Goal: Task Accomplishment & Management: Manage account settings

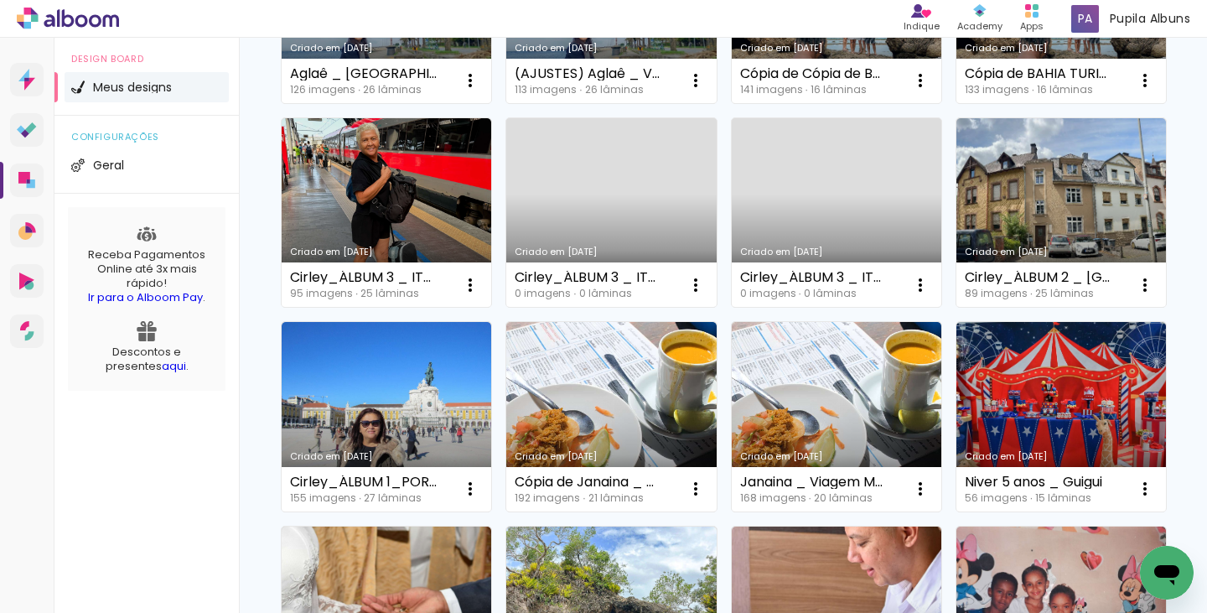
scroll to position [539, 0]
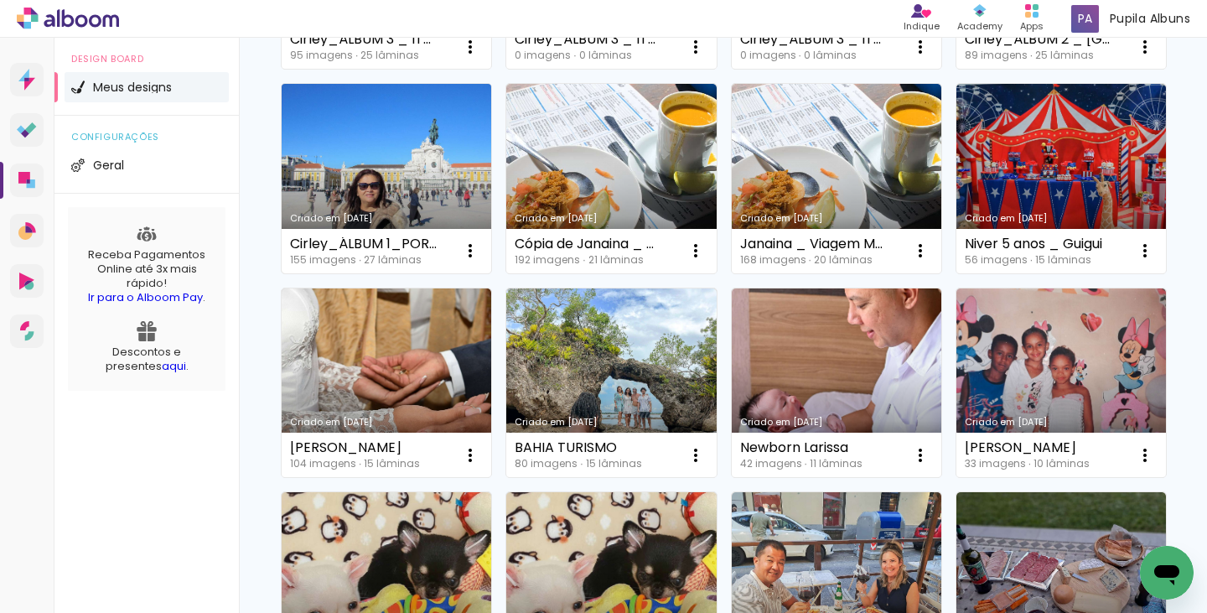
click at [491, 164] on link "Criado em [DATE]" at bounding box center [387, 178] width 210 height 189
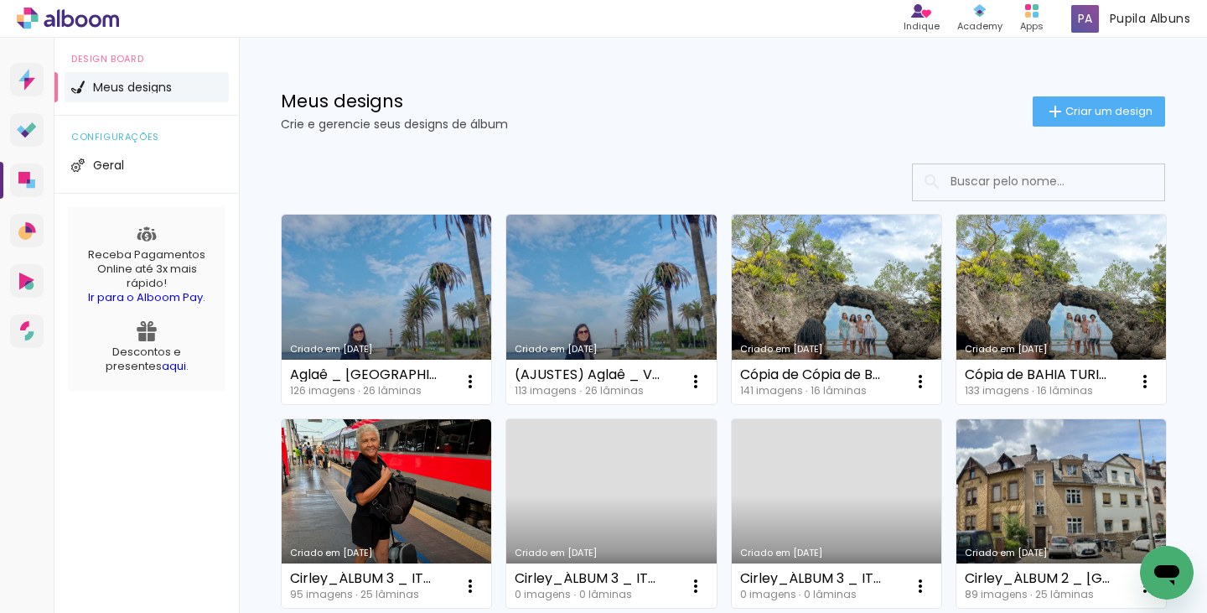
scroll to position [503, 0]
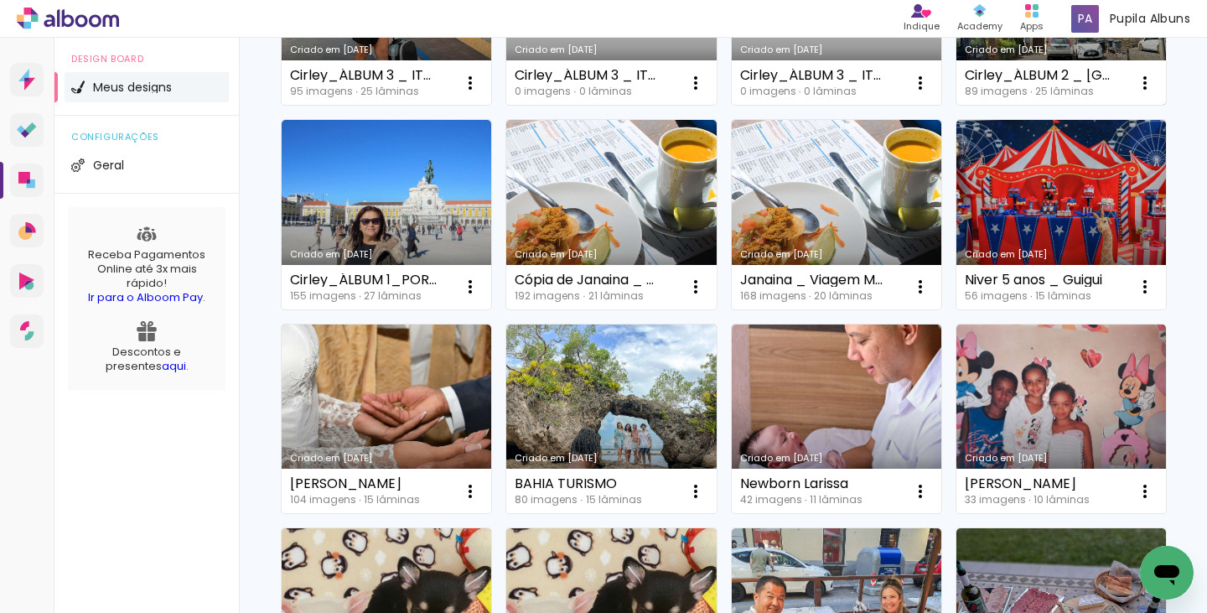
click at [956, 106] on link "Criado em [DATE]" at bounding box center [1061, 10] width 210 height 189
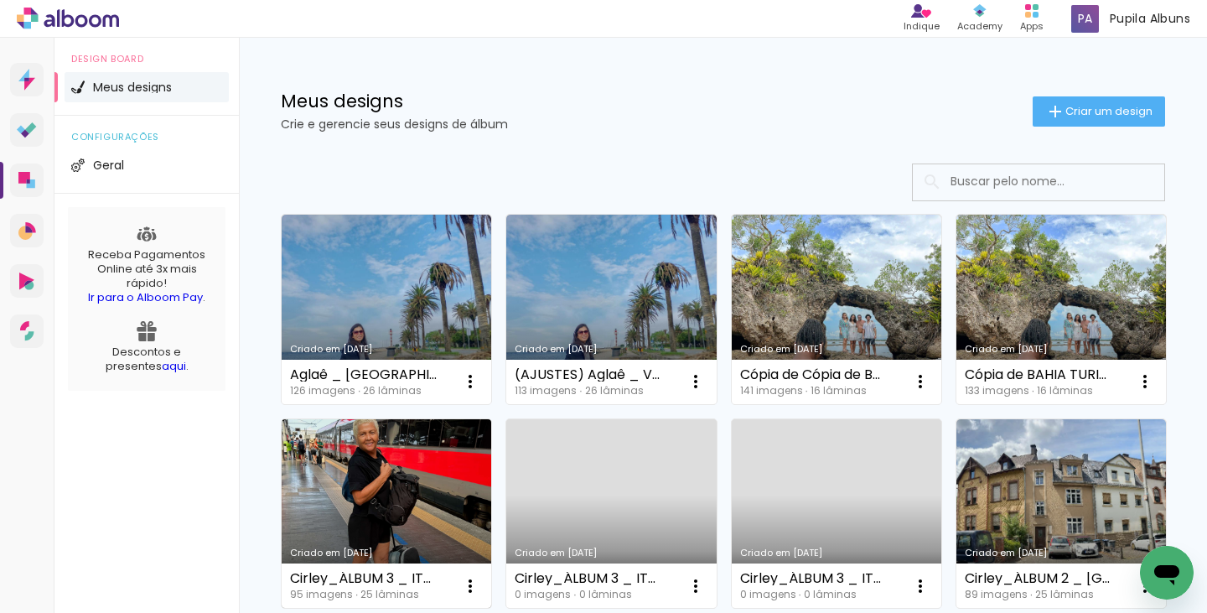
click at [491, 481] on link "Criado em [DATE]" at bounding box center [387, 513] width 210 height 189
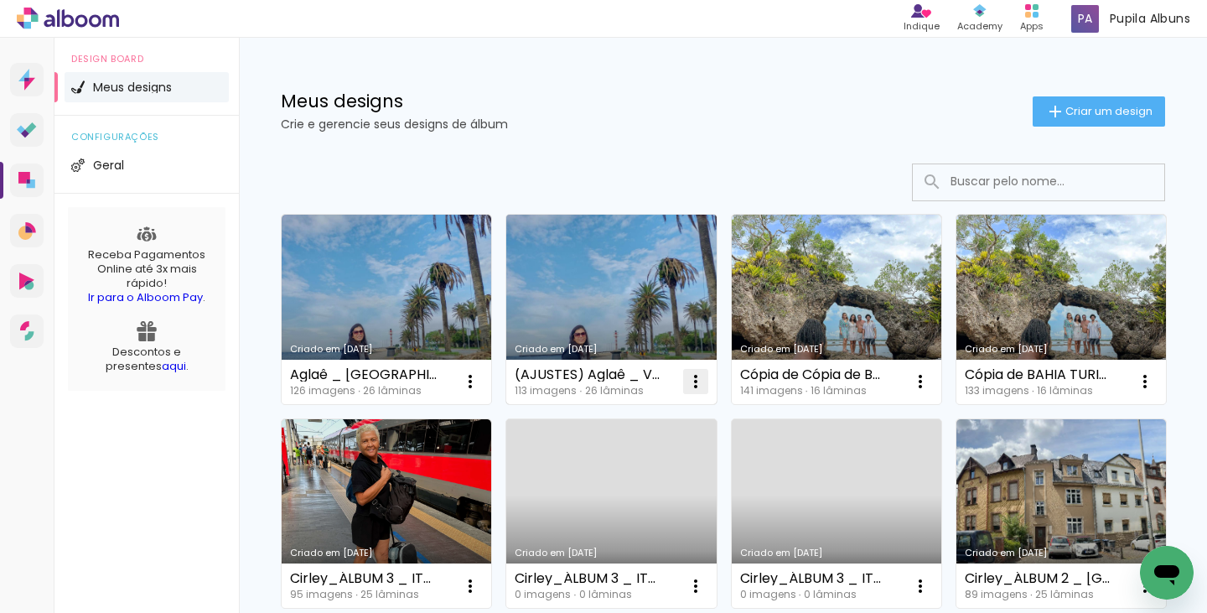
click at [700, 389] on iron-icon at bounding box center [696, 381] width 20 height 20
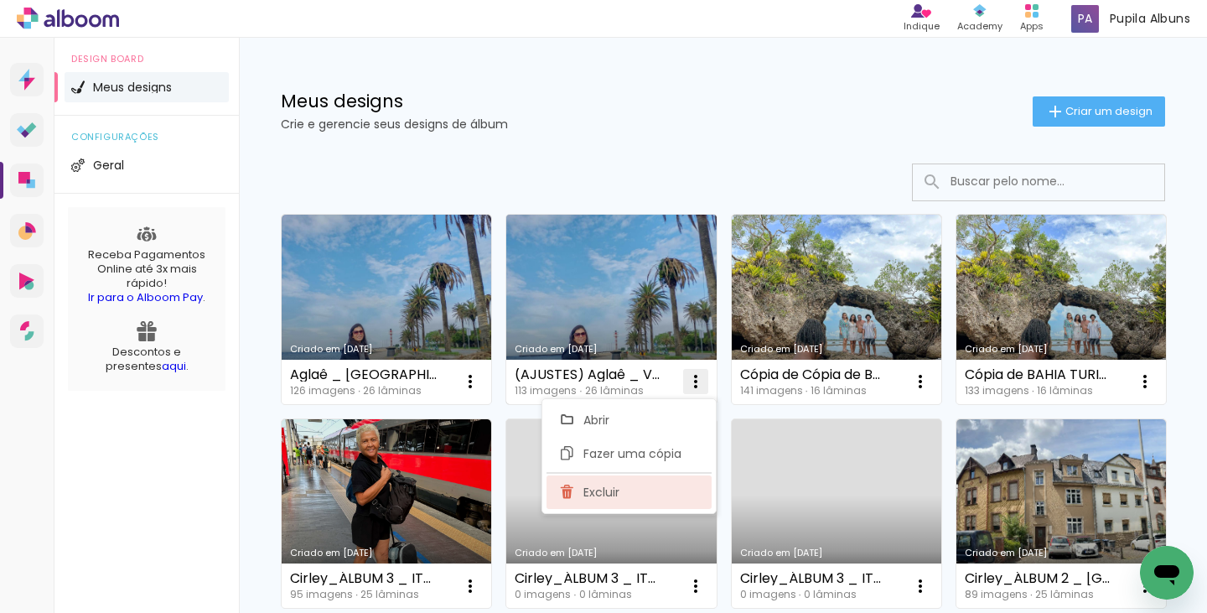
click at [628, 488] on paper-item "Excluir" at bounding box center [628, 492] width 165 height 34
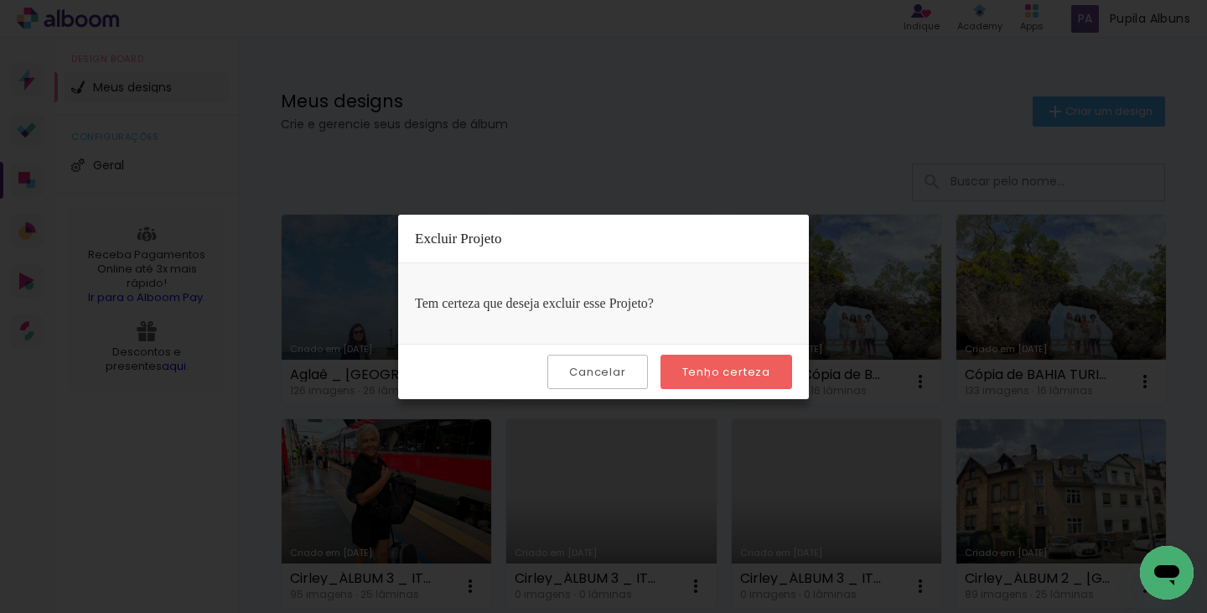
click at [0, 0] on slot "Tenho certeza" at bounding box center [0, 0] width 0 height 0
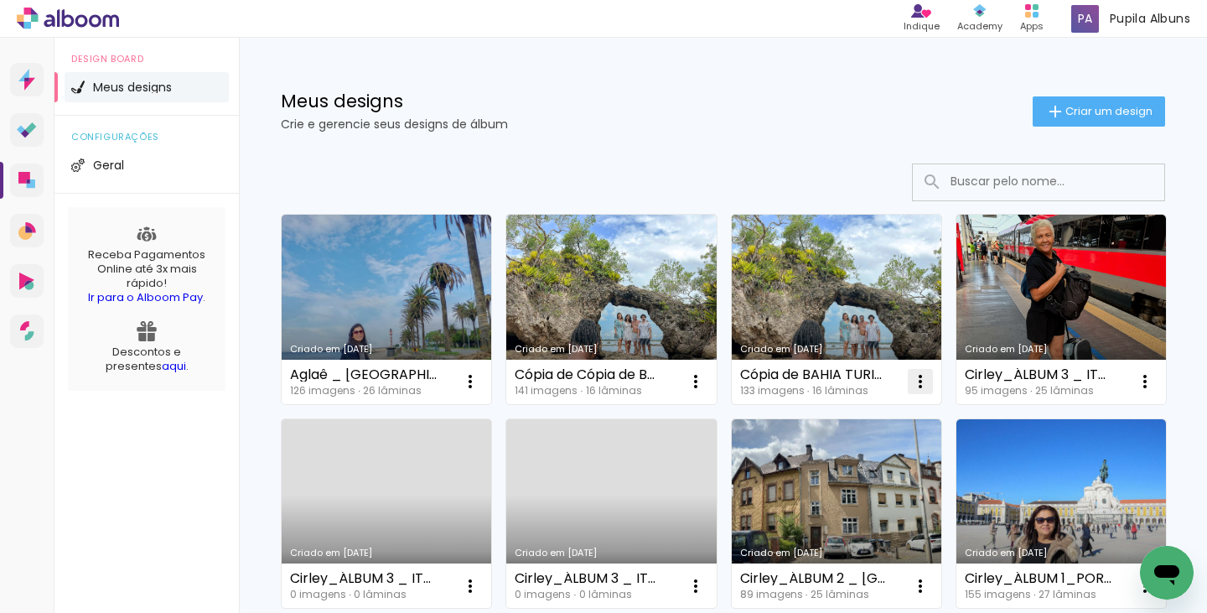
click at [911, 382] on iron-icon at bounding box center [920, 381] width 20 height 20
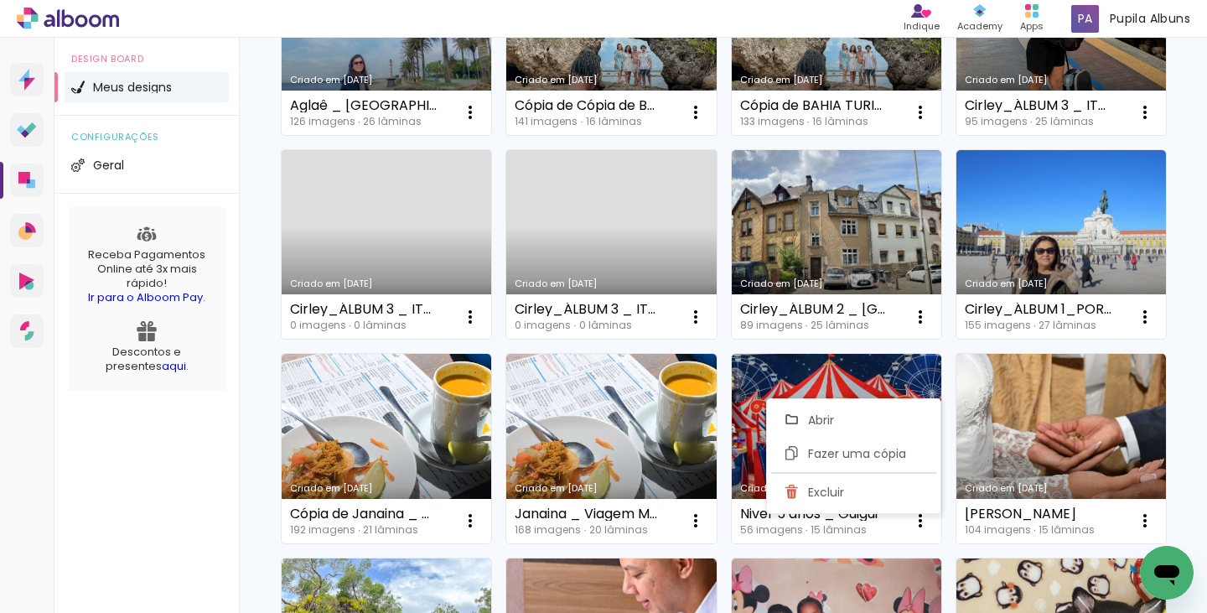
scroll to position [337, 0]
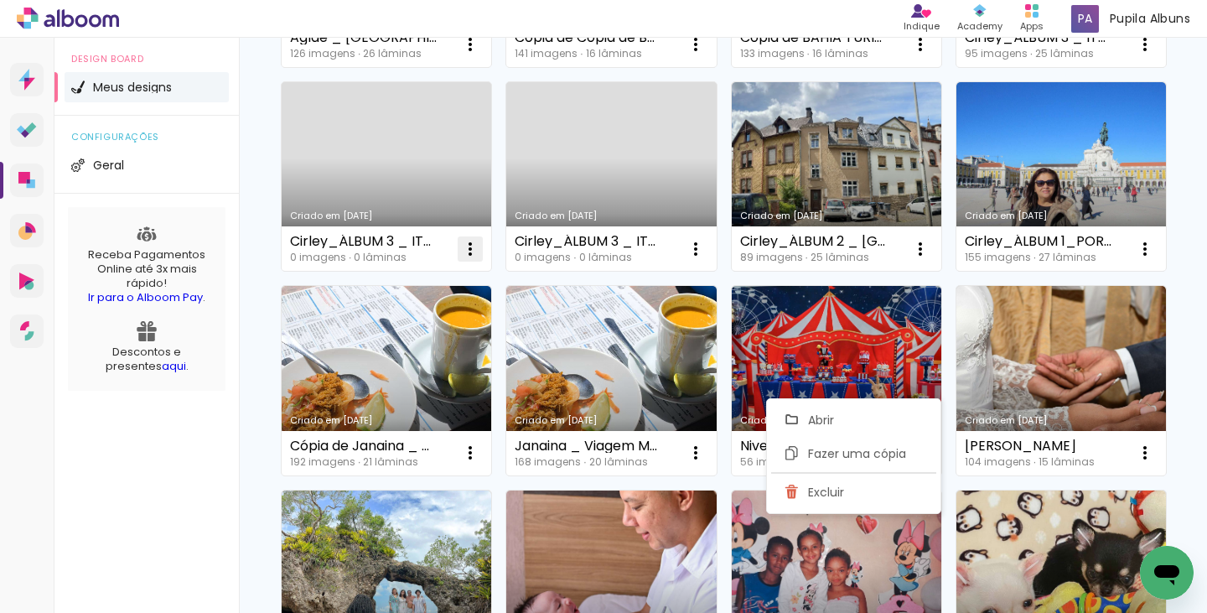
click at [480, 242] on iron-icon at bounding box center [470, 249] width 20 height 20
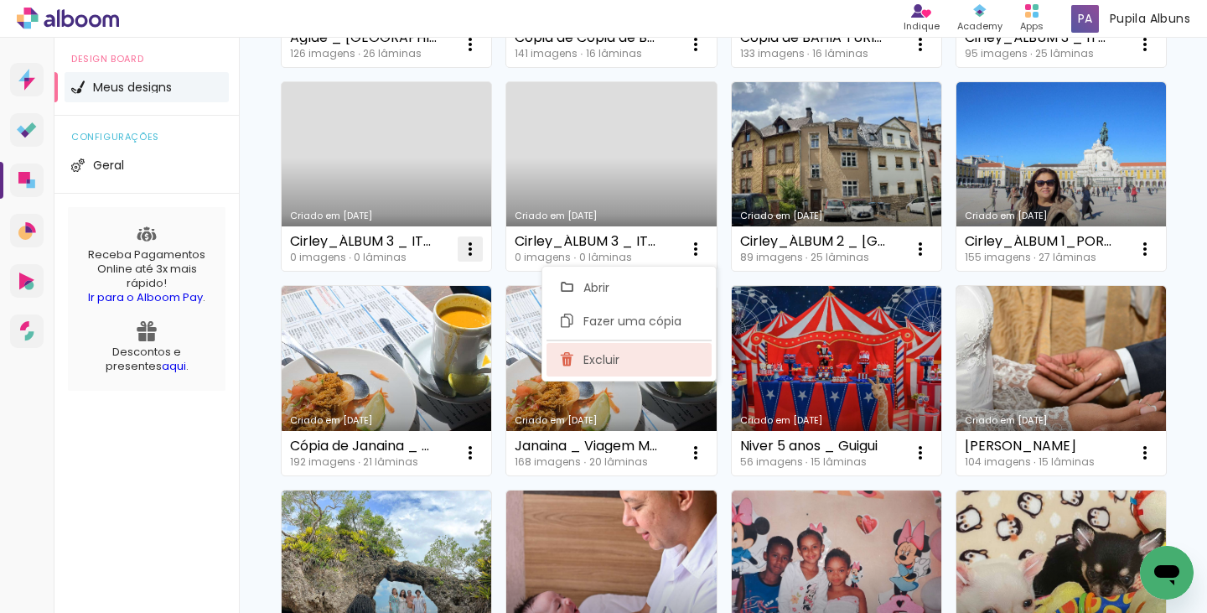
click at [663, 352] on paper-item "Excluir" at bounding box center [628, 360] width 165 height 34
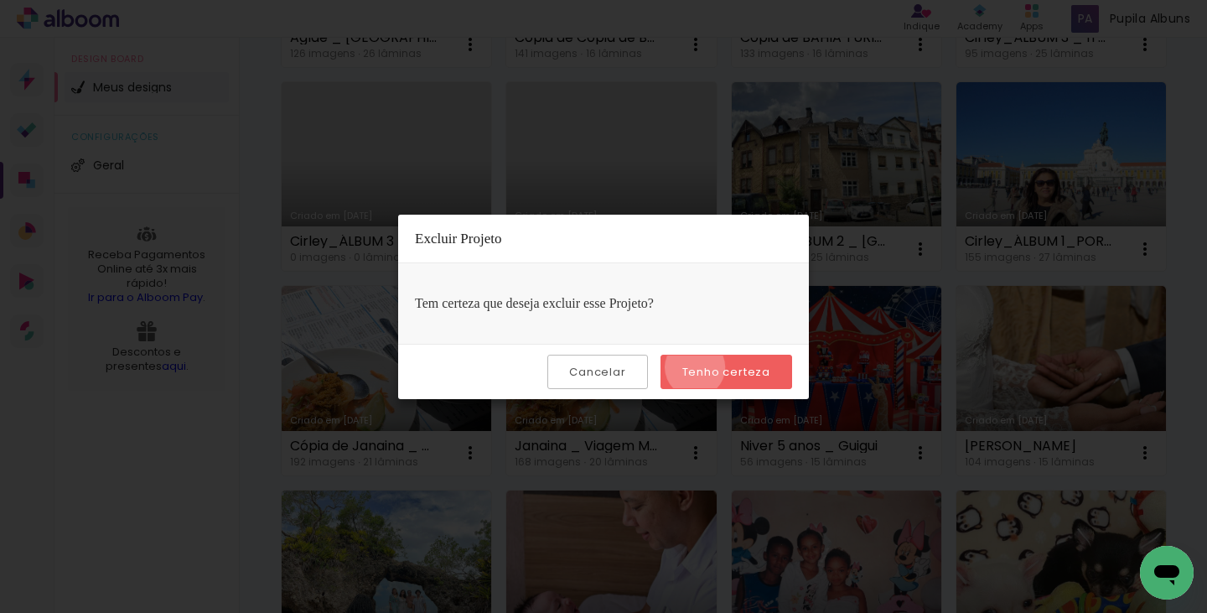
click at [0, 0] on slot "Tenho certeza" at bounding box center [0, 0] width 0 height 0
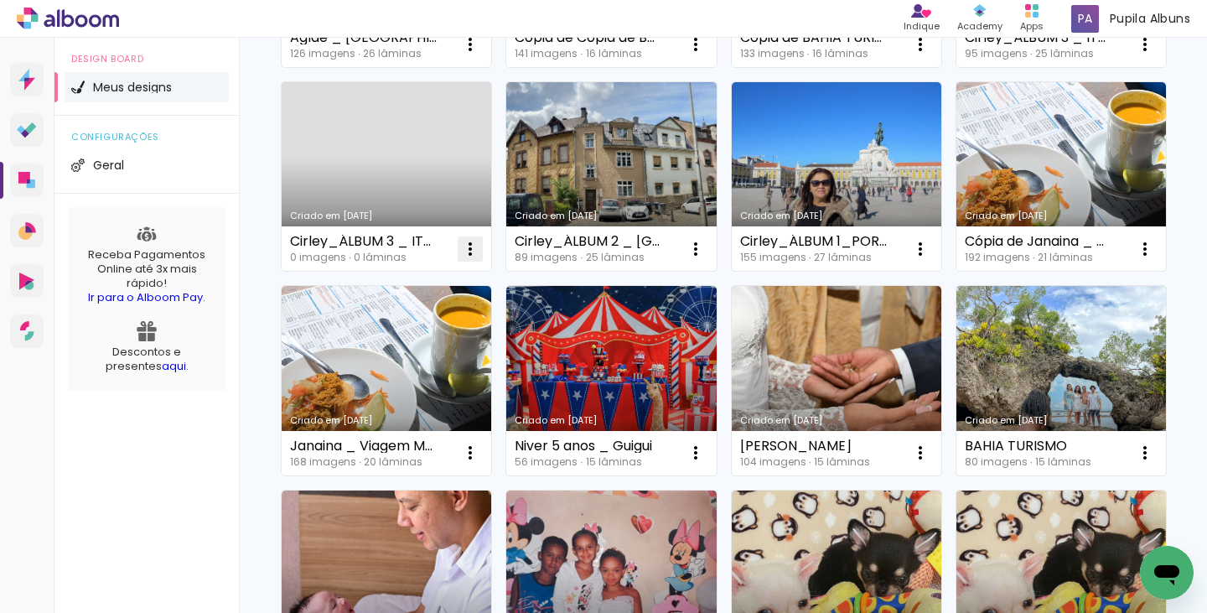
click at [480, 249] on iron-icon at bounding box center [470, 249] width 20 height 20
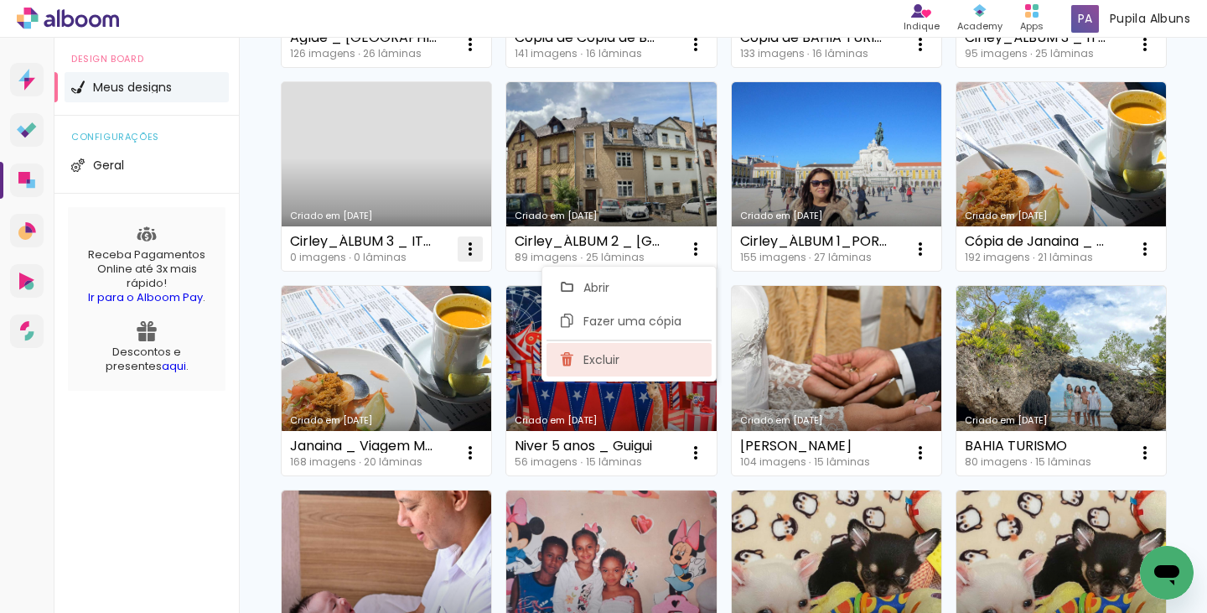
click at [663, 365] on paper-item "Excluir" at bounding box center [628, 360] width 165 height 34
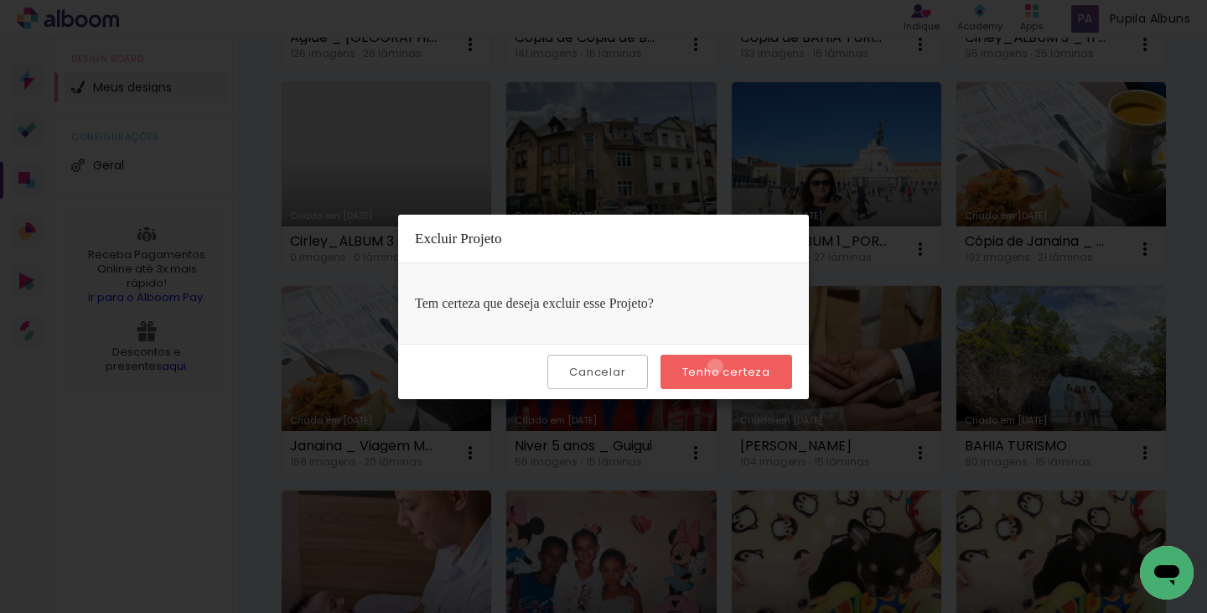
click at [0, 0] on slot "Tenho certeza" at bounding box center [0, 0] width 0 height 0
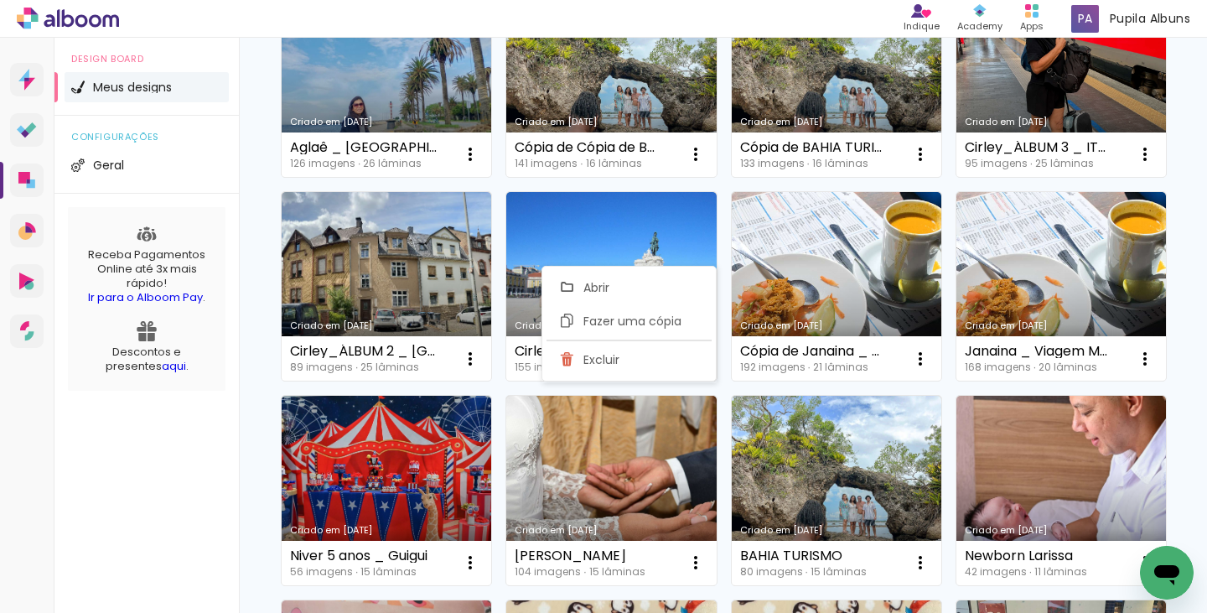
scroll to position [0, 0]
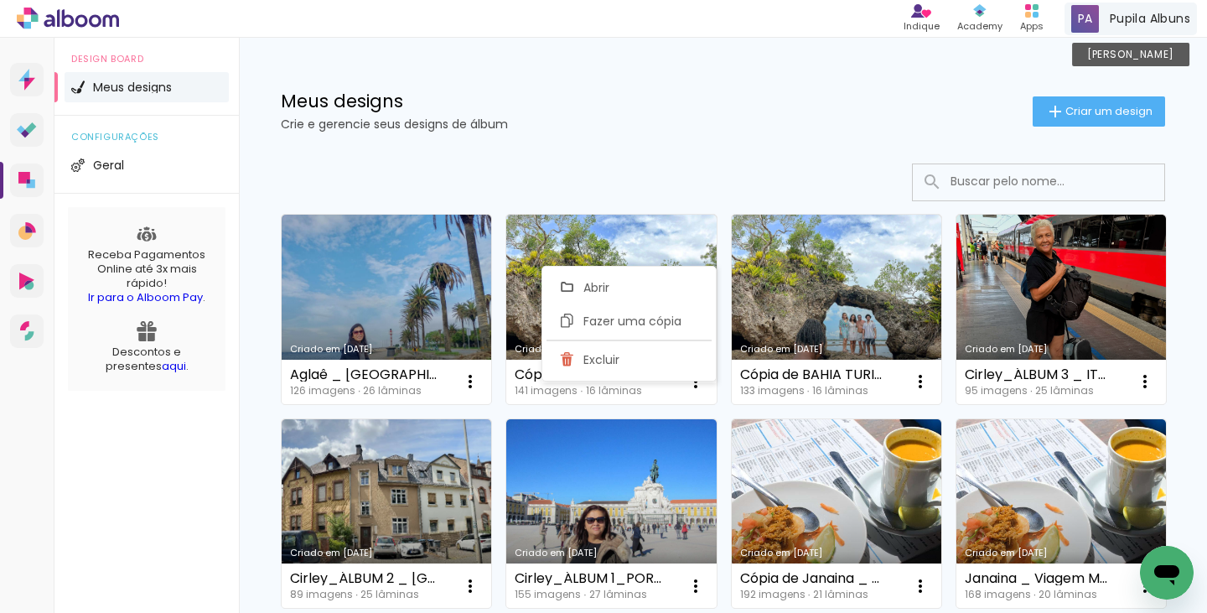
click at [1151, 22] on span "Pupila Albuns" at bounding box center [1150, 19] width 80 height 18
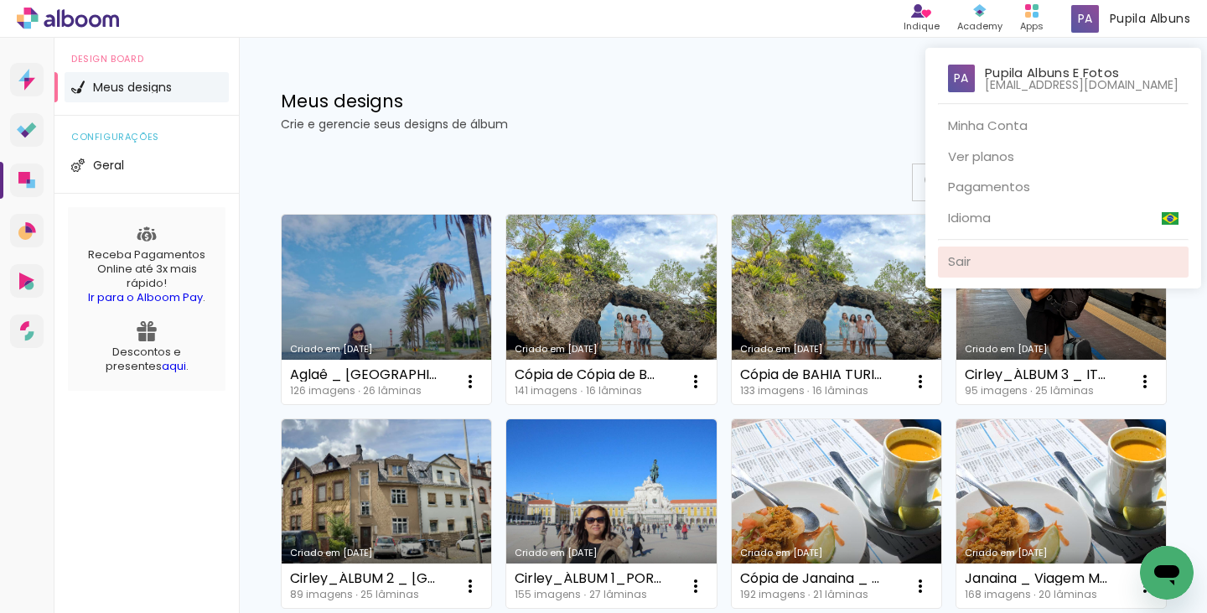
click at [981, 256] on link "Sair" at bounding box center [1063, 261] width 251 height 31
